Goal: Check status: Check status

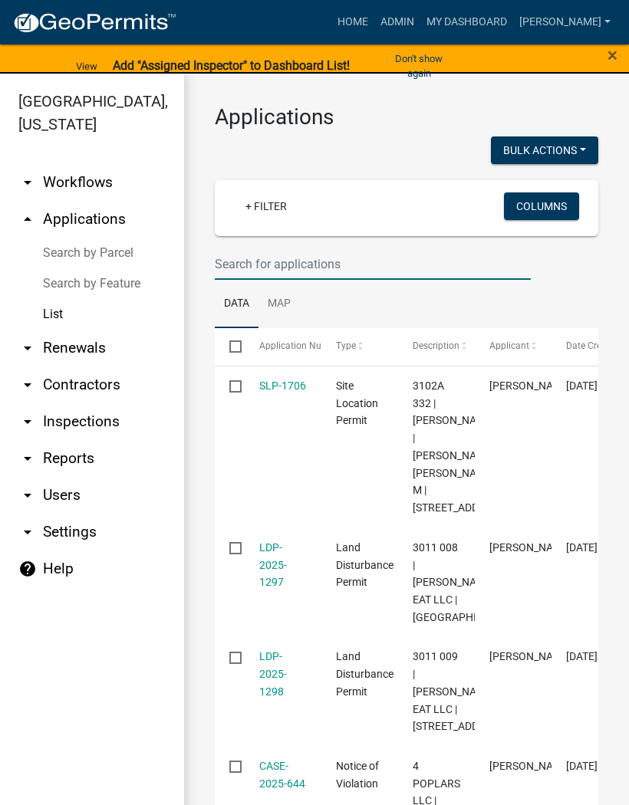
click at [298, 268] on input "text" at bounding box center [373, 263] width 316 height 31
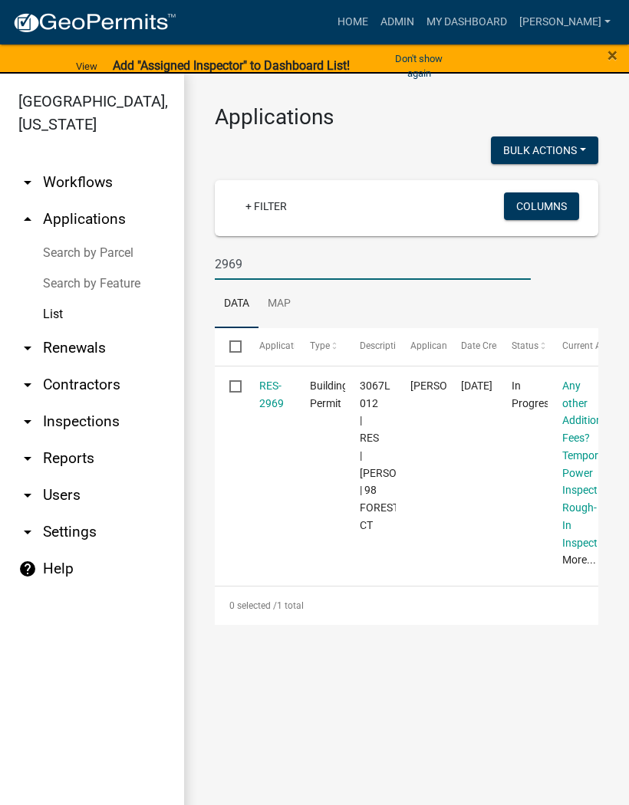
type input "2969"
click at [268, 391] on link "RES-2969" at bounding box center [271, 395] width 25 height 30
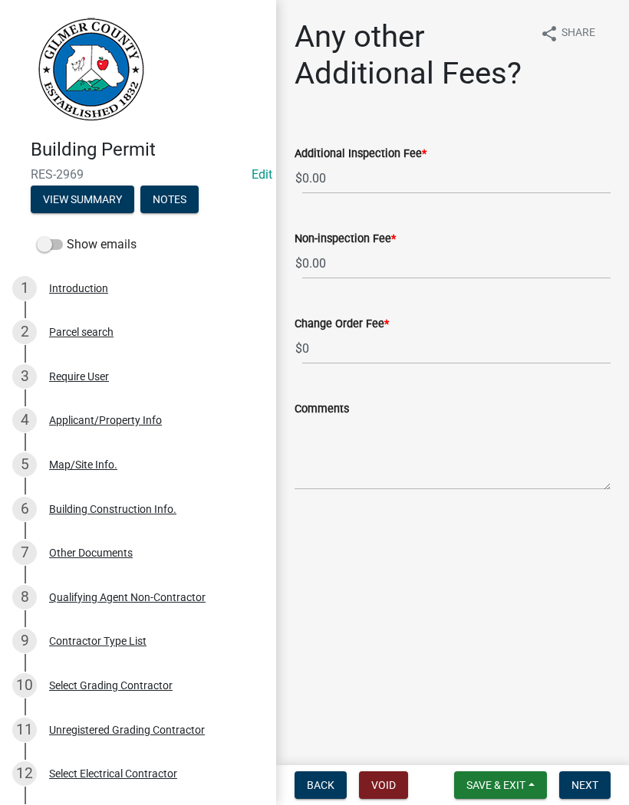
click at [137, 424] on div "Applicant/Property Info" at bounding box center [105, 420] width 113 height 11
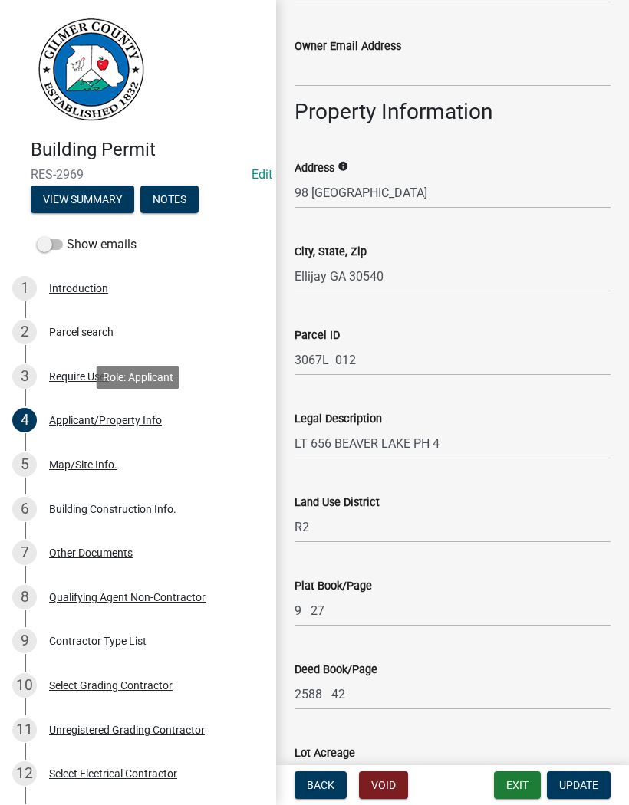
scroll to position [976, 0]
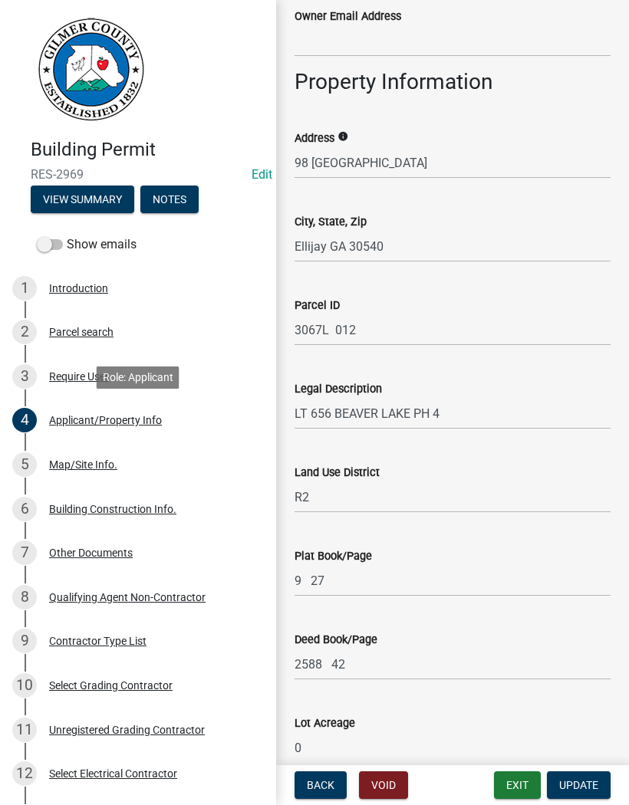
click at [526, 784] on button "Exit" at bounding box center [517, 785] width 47 height 28
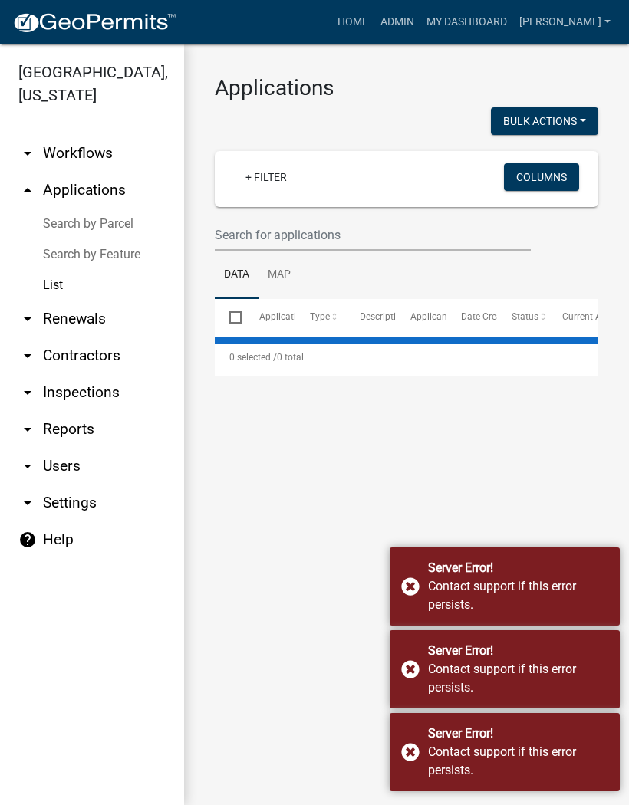
click at [413, 591] on div "Server Error! Contact support if this error persists." at bounding box center [505, 587] width 230 height 78
click at [415, 670] on div "Server Error! Contact support if this error persists." at bounding box center [505, 669] width 230 height 78
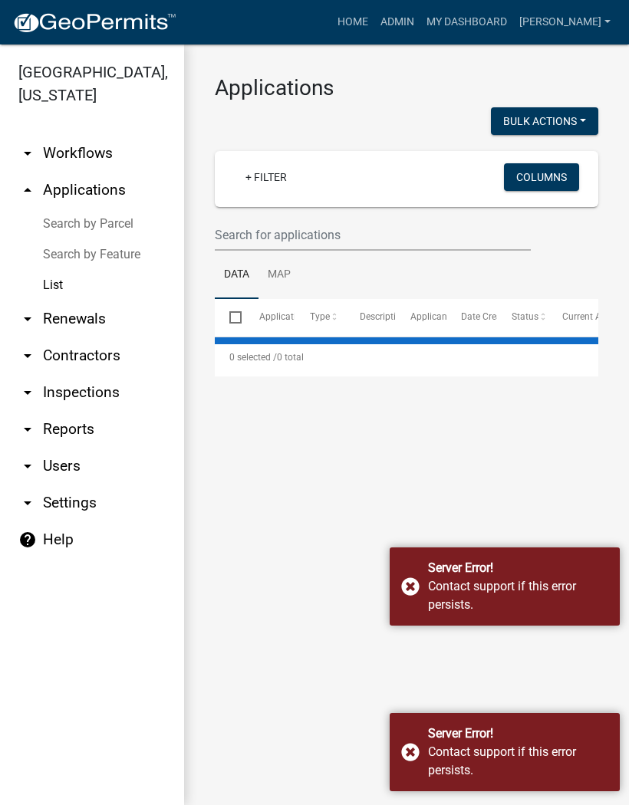
click at [409, 735] on div "Server Error! Contact support if this error persists." at bounding box center [505, 752] width 230 height 78
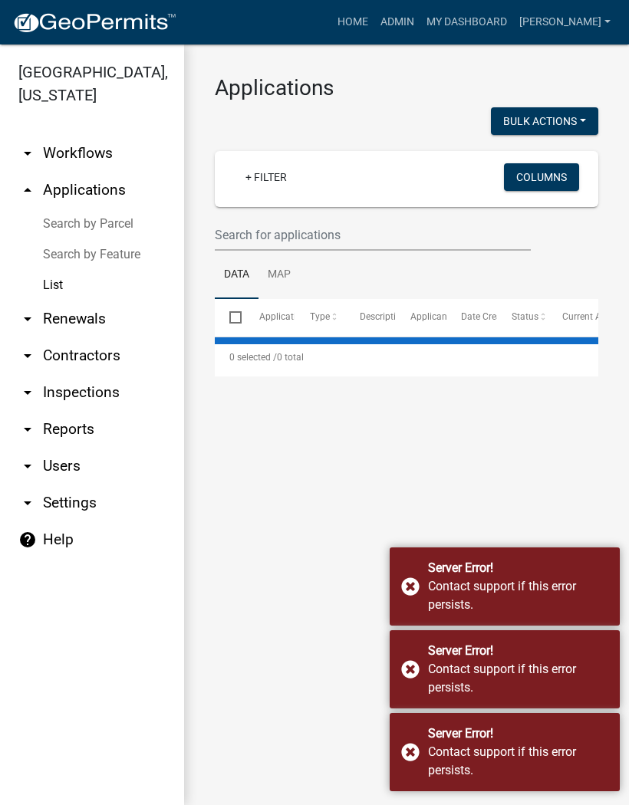
click at [416, 669] on div "Server Error! Contact support if this error persists." at bounding box center [505, 669] width 230 height 78
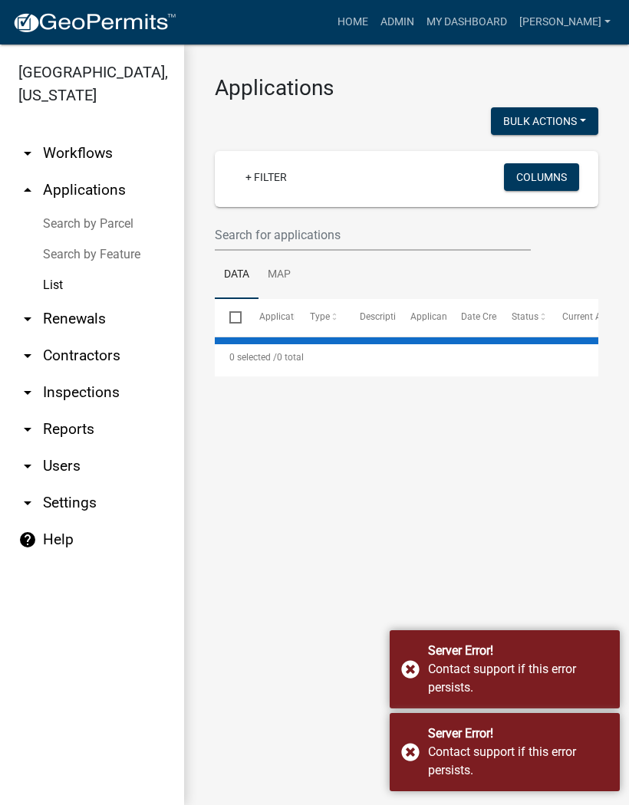
click at [417, 597] on main "Applications Bulk Actions Void + Filter Columns Data Map Select Application Num…" at bounding box center [406, 424] width 445 height 761
click at [419, 745] on div "Server Error! Contact support if this error persists." at bounding box center [505, 752] width 230 height 78
click at [413, 666] on main "Applications Bulk Actions Void + Filter Columns Data Map Select Application Num…" at bounding box center [406, 424] width 445 height 761
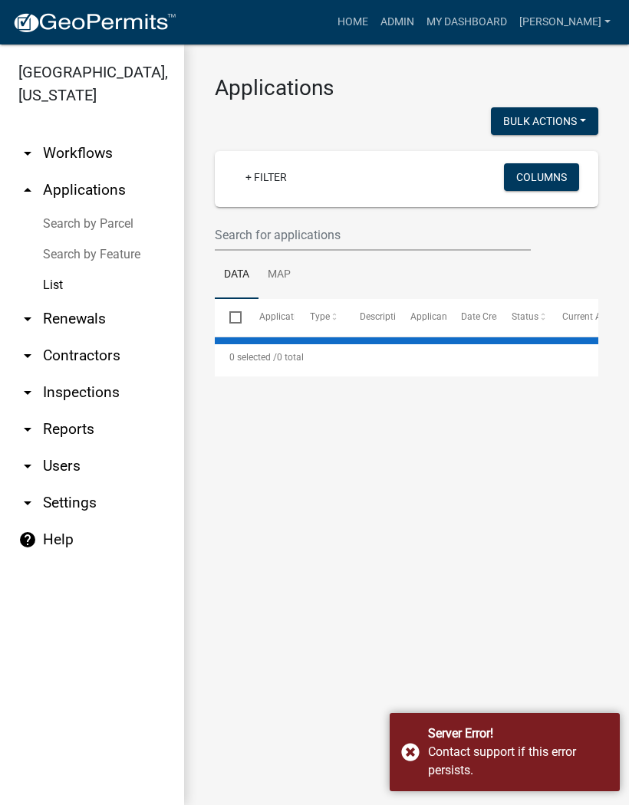
click at [419, 748] on div "Server Error! Contact support if this error persists." at bounding box center [505, 752] width 230 height 78
